Goal: Information Seeking & Learning: Learn about a topic

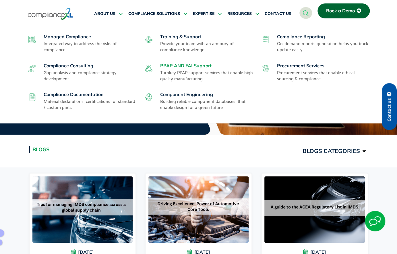
click at [180, 64] on link "PPAP AND FAI Support" at bounding box center [185, 66] width 51 height 6
